Goal: Navigation & Orientation: Find specific page/section

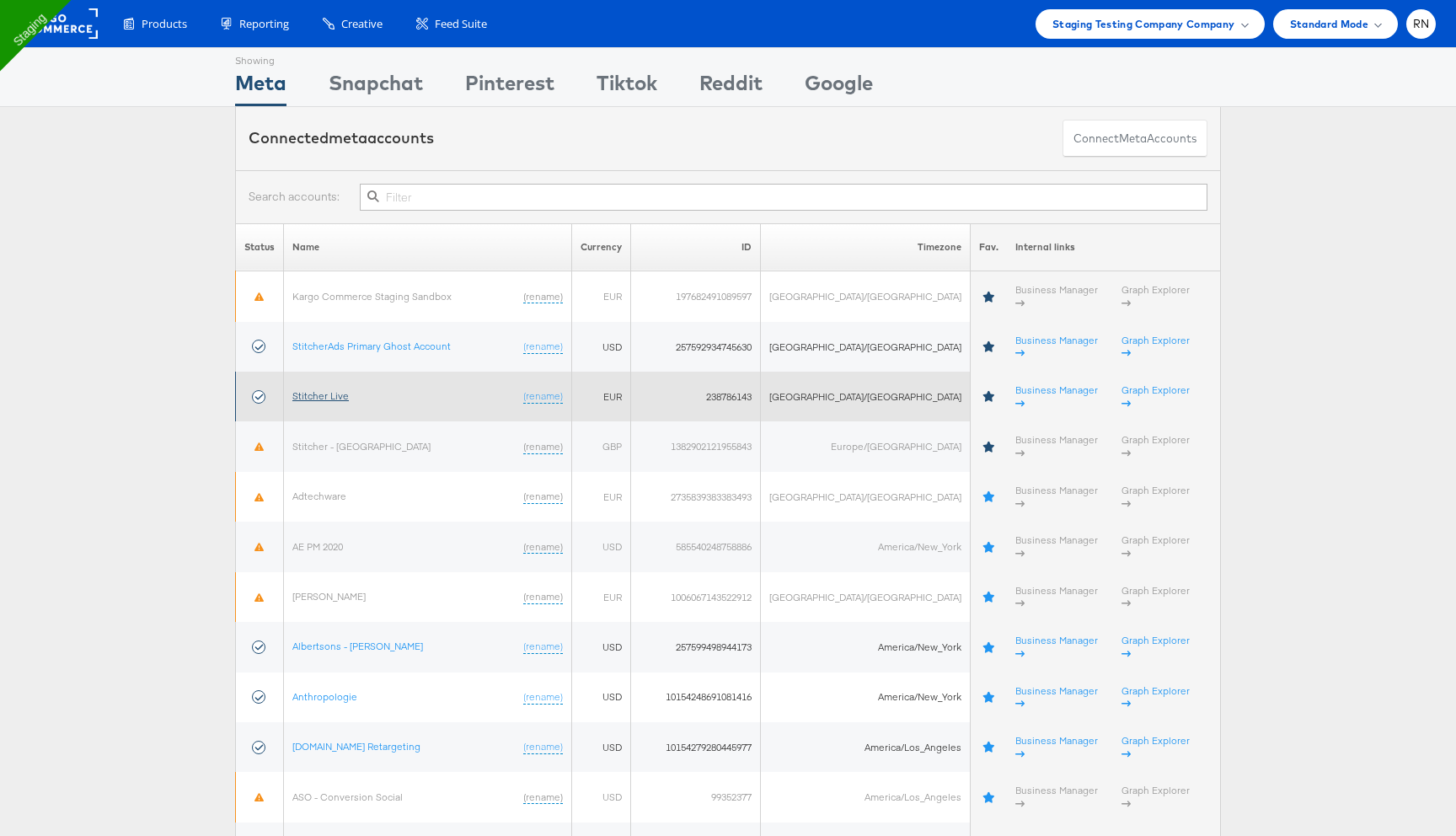
click at [349, 389] on link "Stitcher Live" at bounding box center [320, 395] width 56 height 12
